Goal: Task Accomplishment & Management: Use online tool/utility

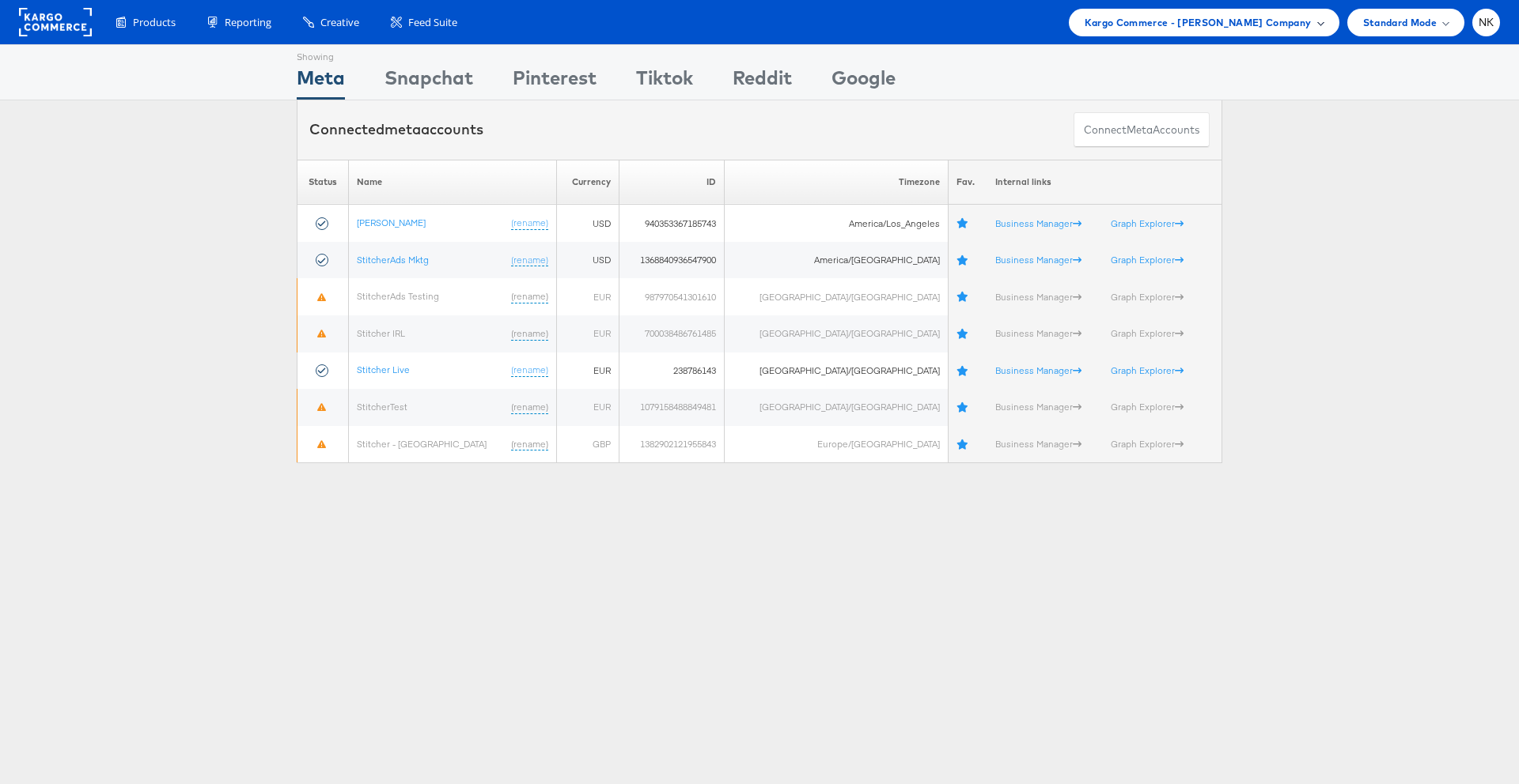
click at [1297, 27] on span "Kargo Commerce - Namit Kumar Company" at bounding box center [1198, 22] width 227 height 17
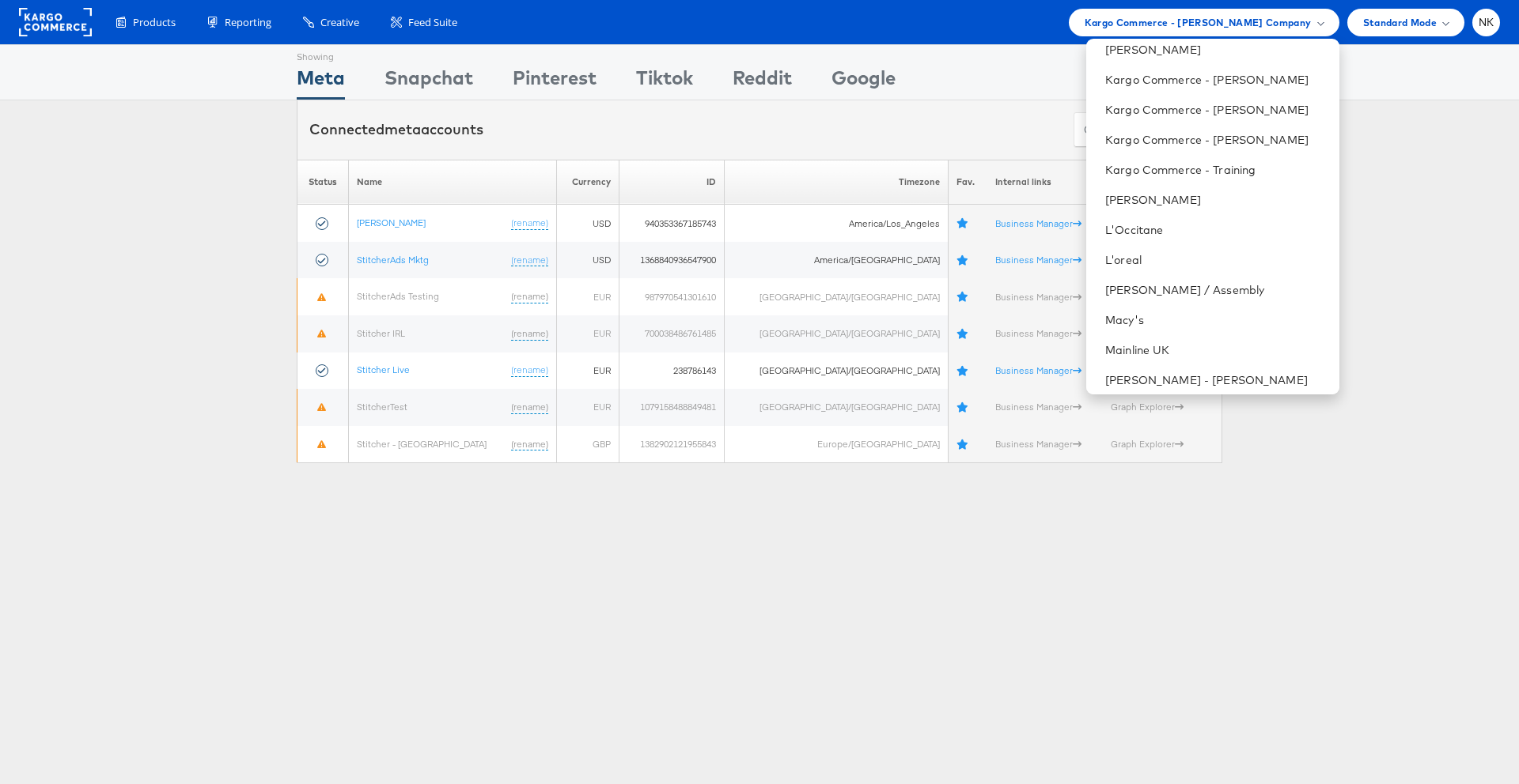
scroll to position [790, 0]
drag, startPoint x: 491, startPoint y: 65, endPoint x: 483, endPoint y: 66, distance: 8.1
click at [491, 65] on div "Showing Meta Showing Snapchat Showing Pinterest Showing Tiktok Showing Reddit S…" at bounding box center [760, 72] width 925 height 55
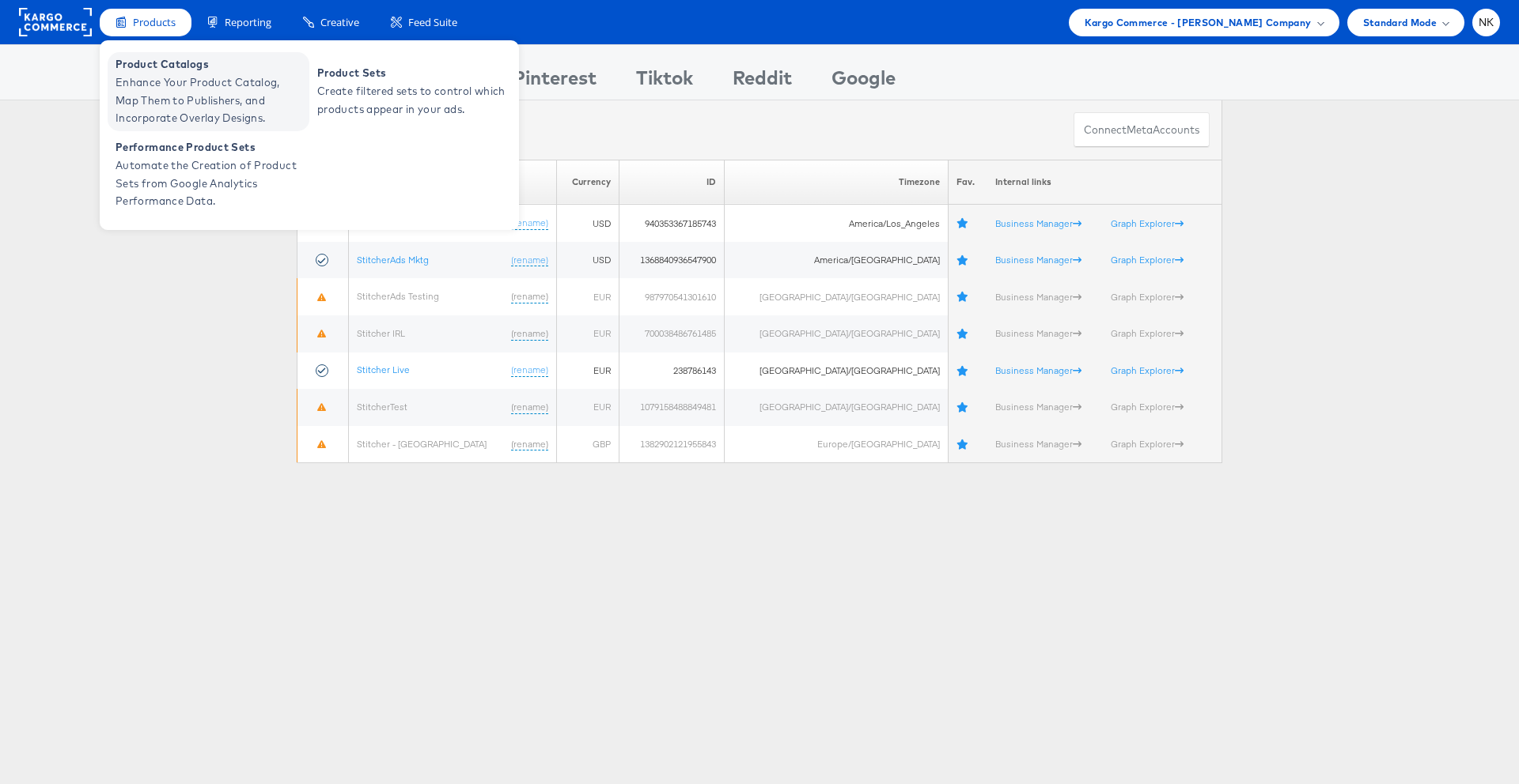
click at [178, 76] on span "Enhance Your Product Catalog, Map Them to Publishers, and Incorporate Overlay D…" at bounding box center [210, 100] width 190 height 54
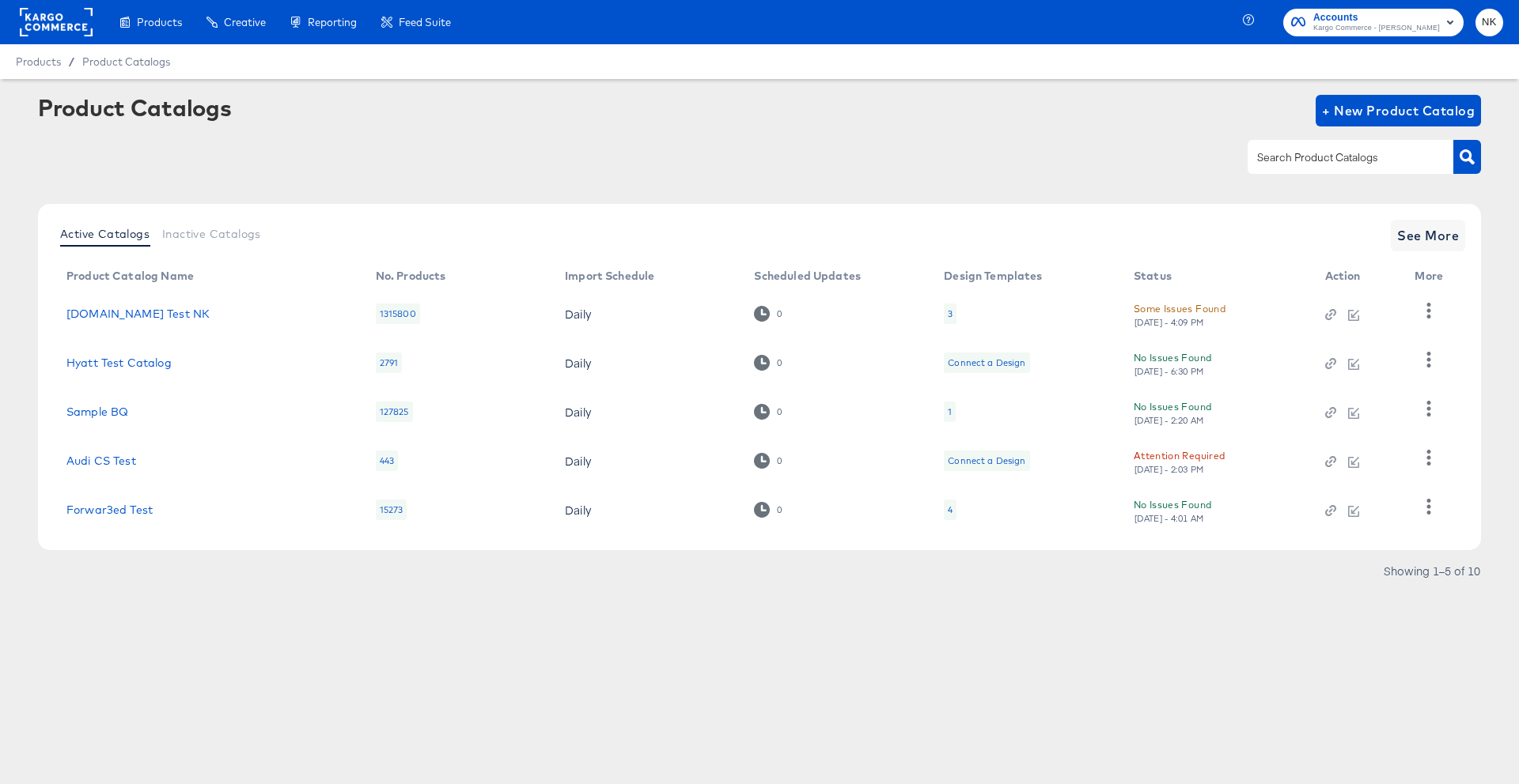
drag, startPoint x: 1187, startPoint y: 80, endPoint x: 1248, endPoint y: 51, distance: 67.5
click at [1188, 80] on article "Product Catalogs + New Product Catalog Active Catalogs Inactive Catalogs See Mo…" at bounding box center [760, 358] width 1519 height 559
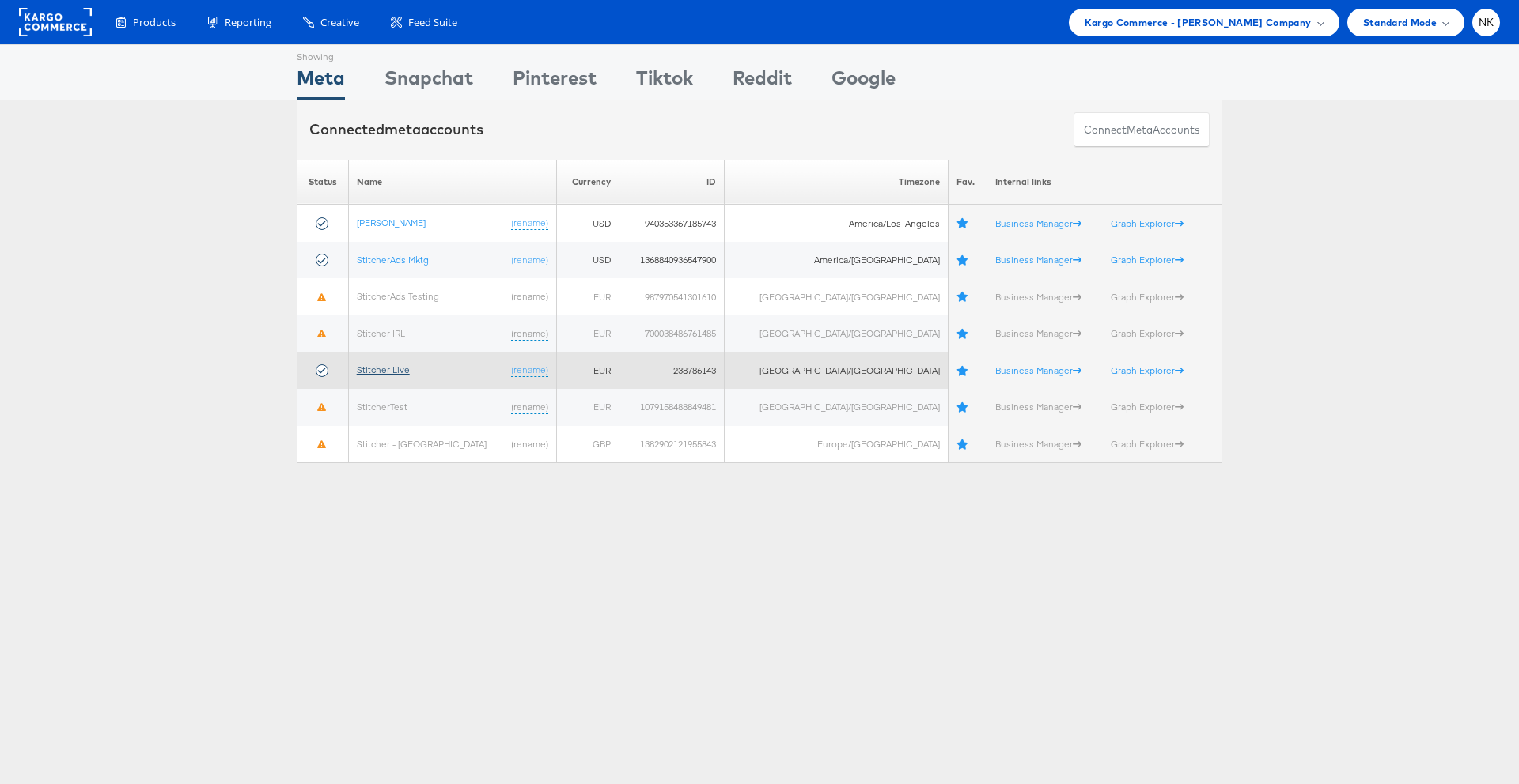
click at [410, 370] on link "Stitcher Live" at bounding box center [383, 370] width 53 height 12
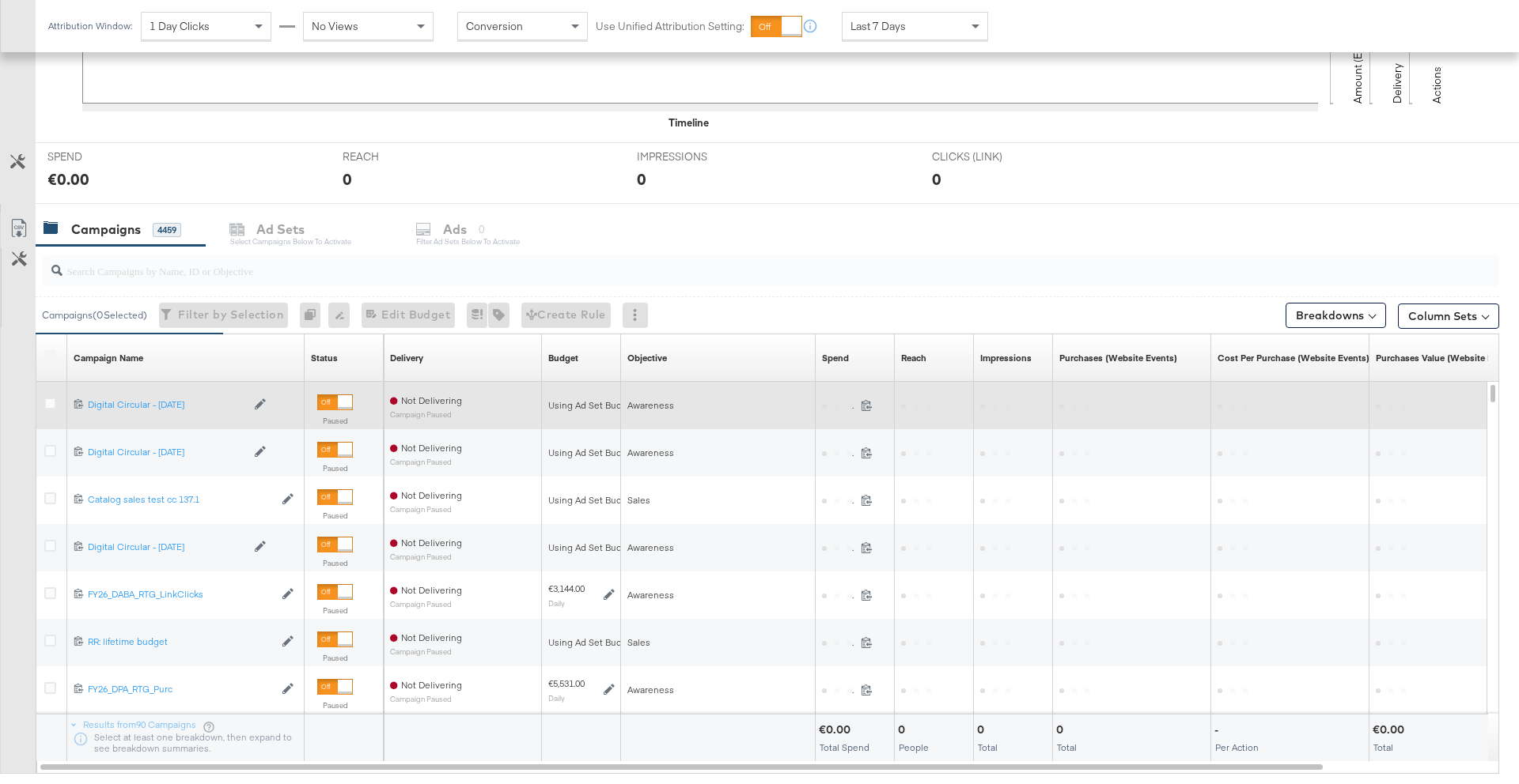
scroll to position [515, 0]
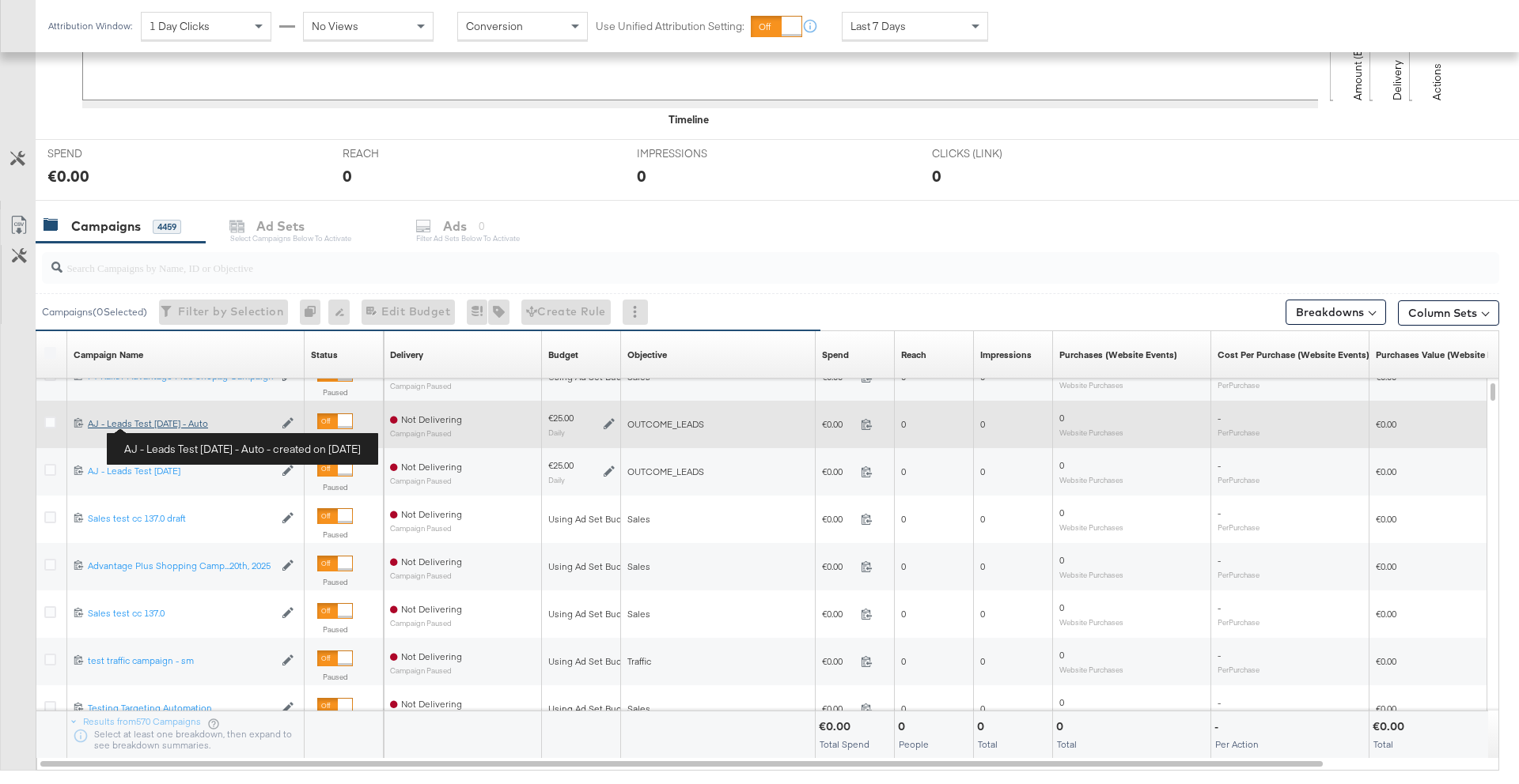
click at [166, 426] on div "AJ - Leads Test [DATE] - Auto AJ - Leads Test [DATE] - Auto" at bounding box center [181, 423] width 186 height 12
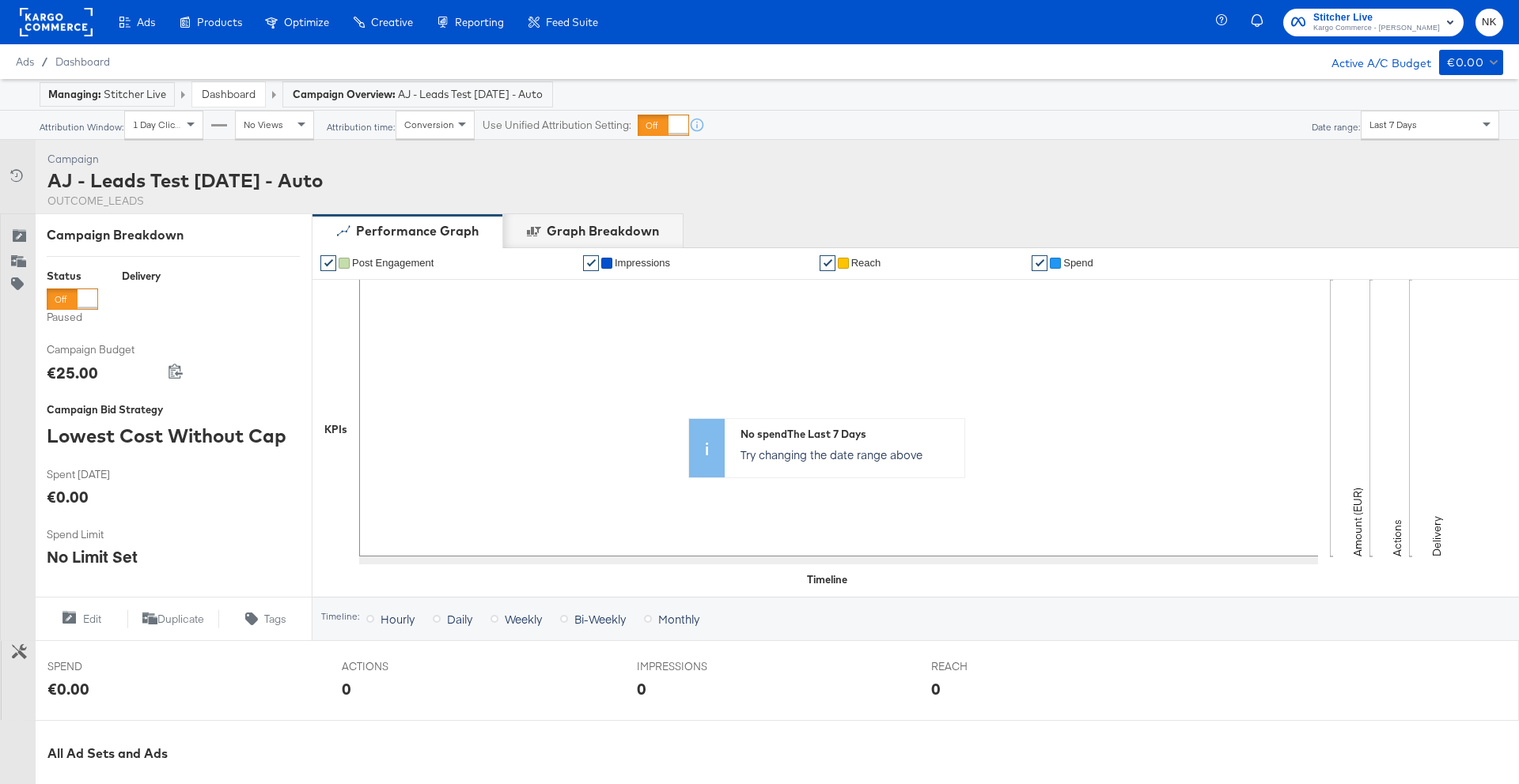
scroll to position [423, 0]
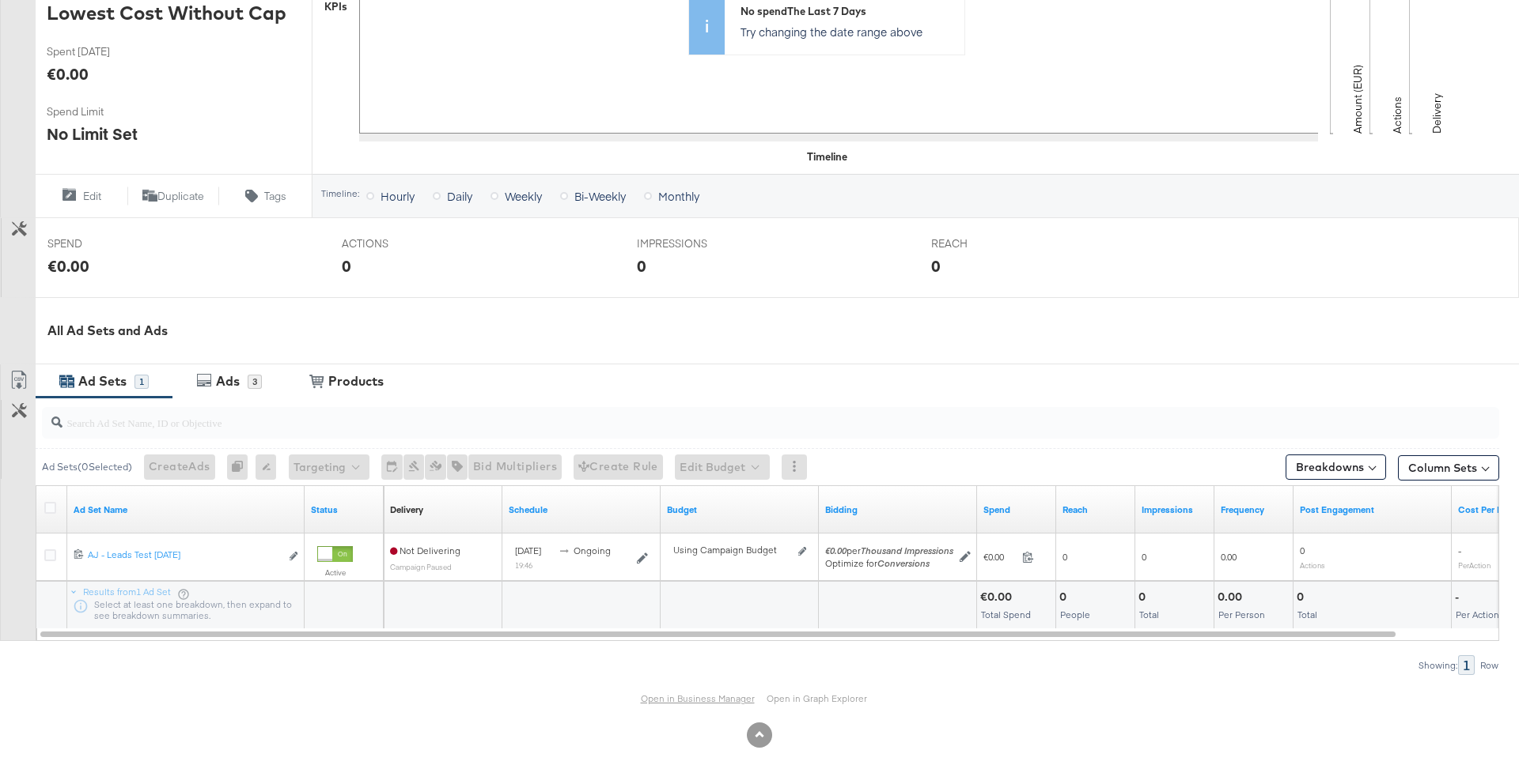
click at [659, 696] on link "Open in Business Manager" at bounding box center [697, 699] width 114 height 12
